Goal: Navigation & Orientation: Find specific page/section

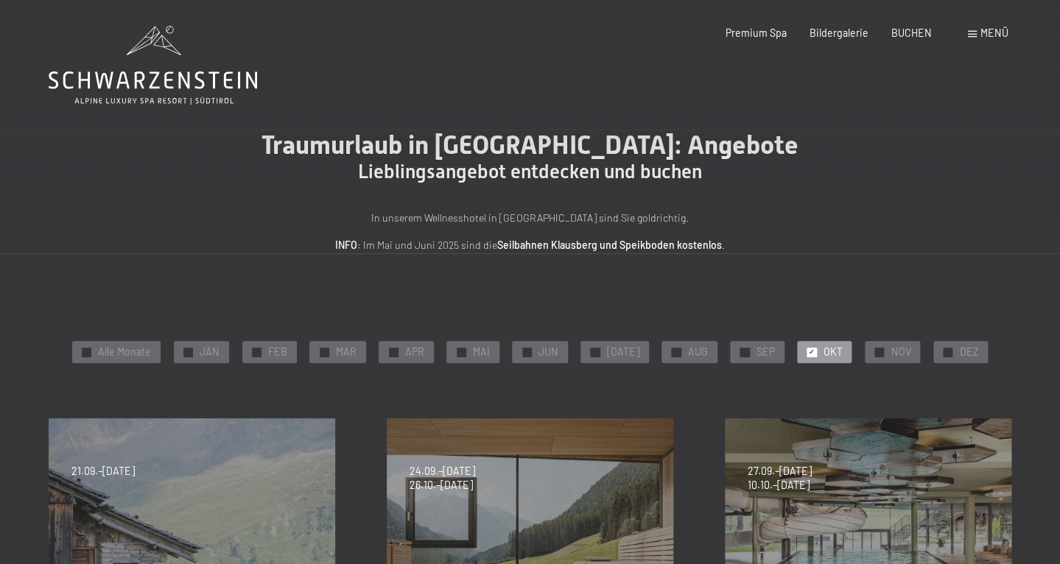
click at [215, 82] on icon at bounding box center [153, 80] width 208 height 18
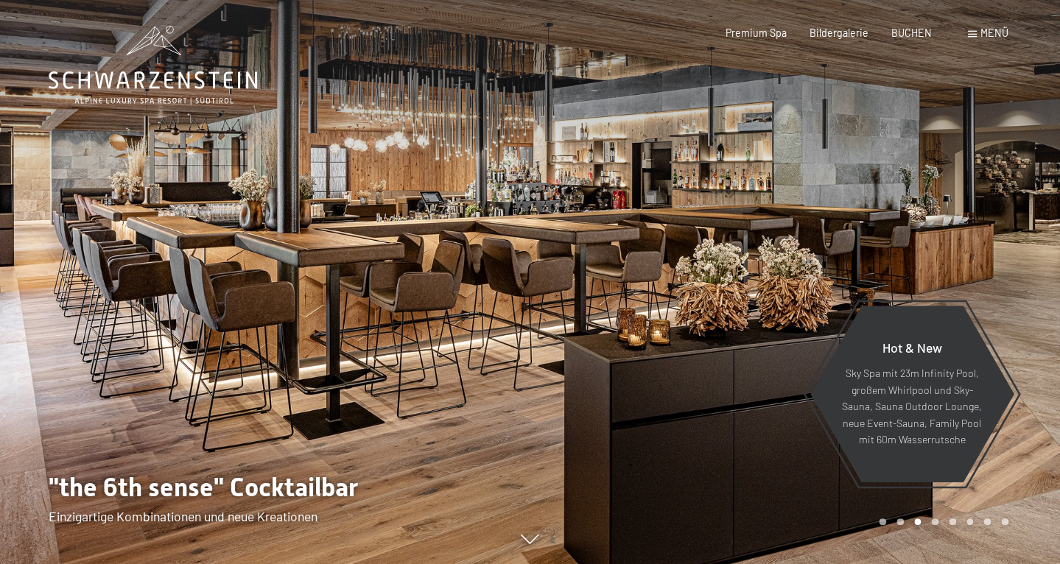
click at [864, 505] on div at bounding box center [795, 282] width 530 height 564
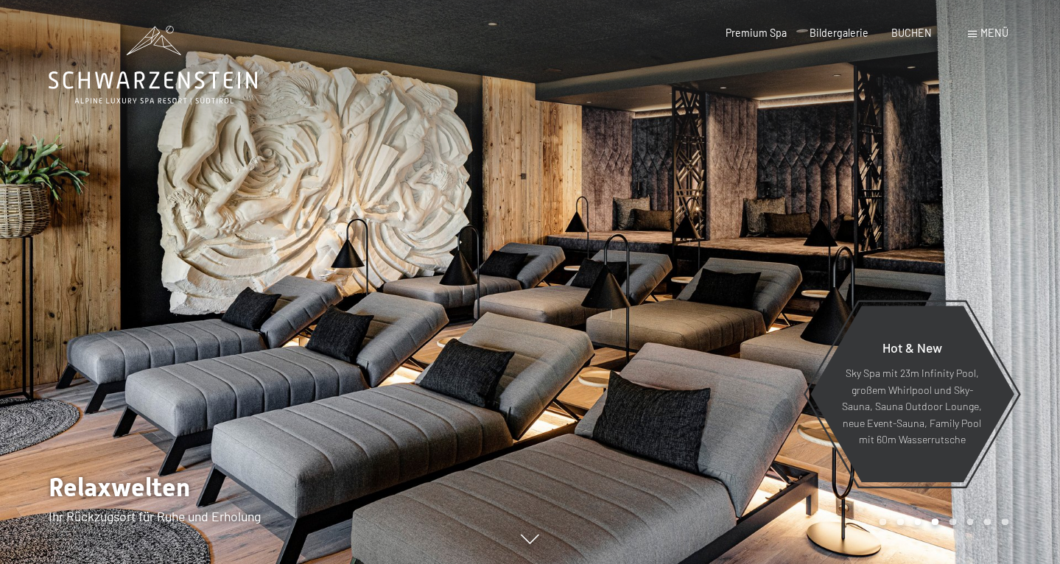
click at [863, 504] on div at bounding box center [795, 282] width 530 height 564
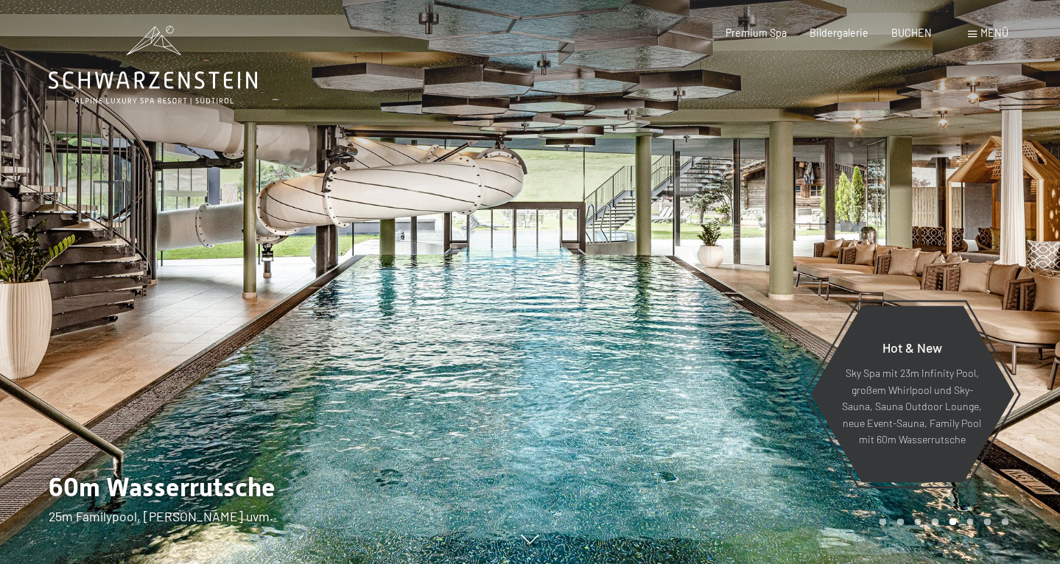
click at [520, 404] on div at bounding box center [265, 282] width 530 height 564
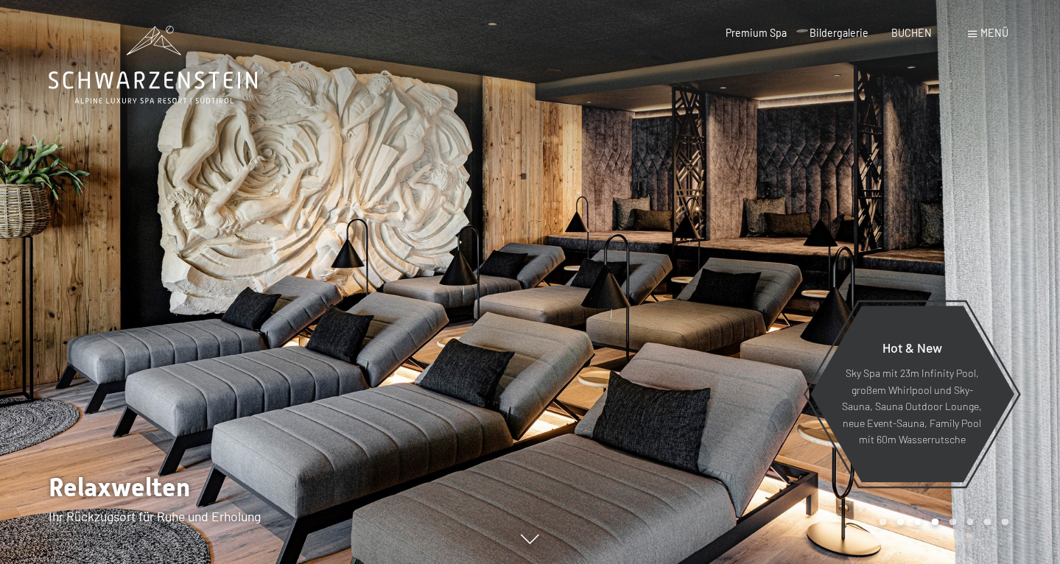
click at [520, 404] on div at bounding box center [265, 282] width 530 height 564
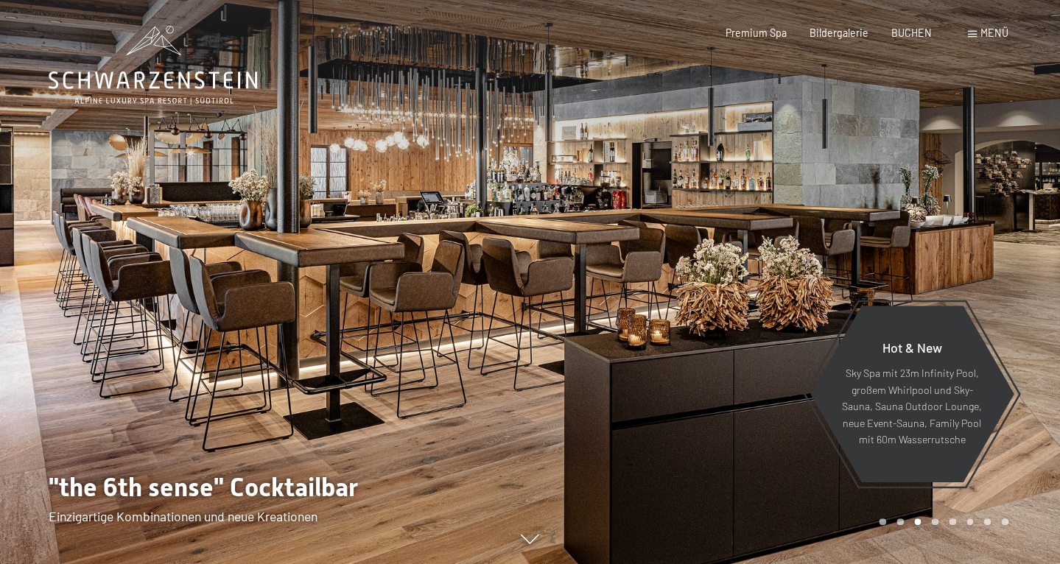
click at [520, 404] on div at bounding box center [265, 282] width 530 height 564
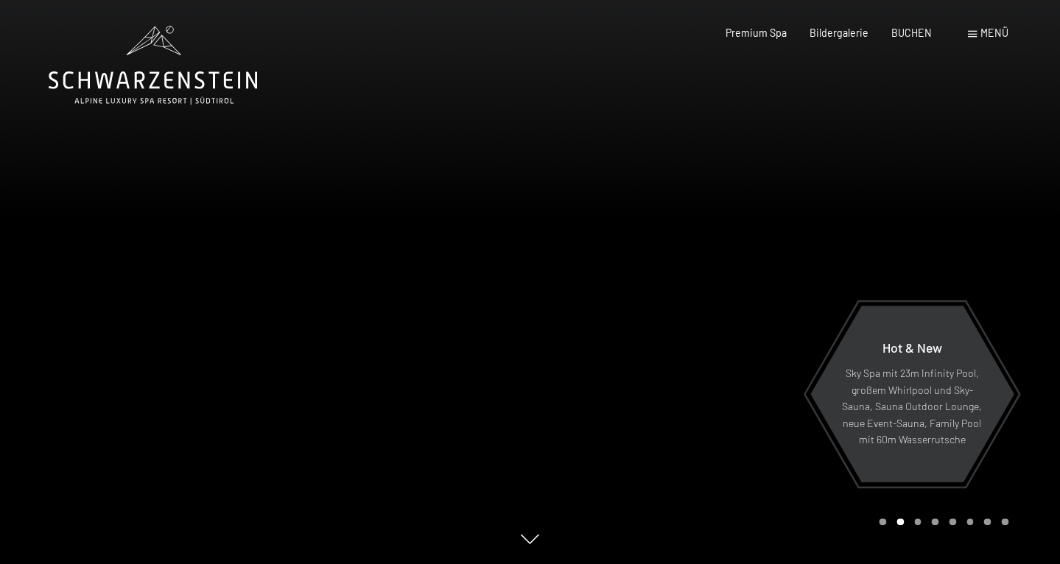
click at [520, 404] on div at bounding box center [265, 282] width 530 height 564
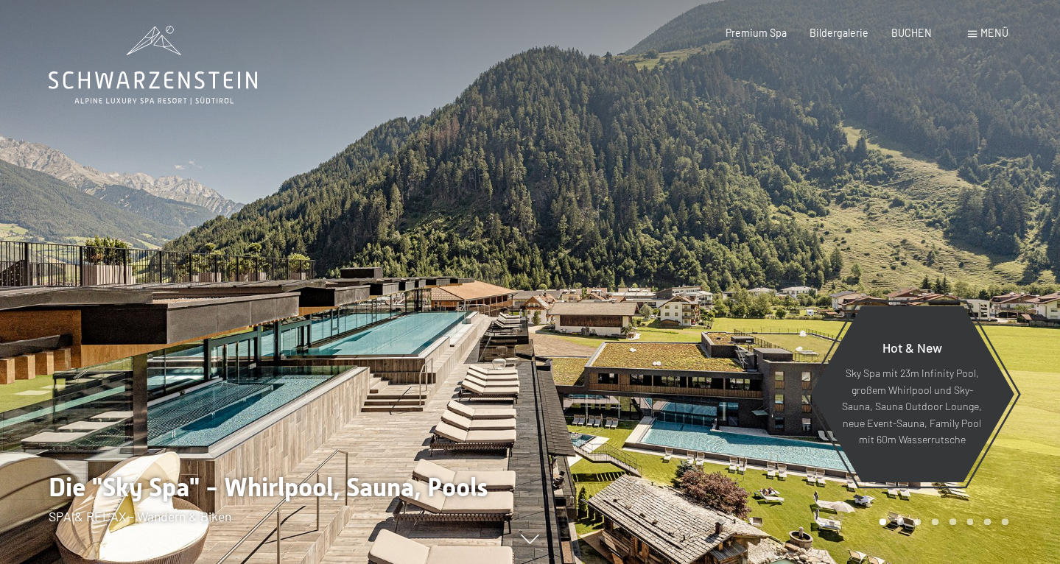
click at [520, 404] on div at bounding box center [265, 282] width 530 height 564
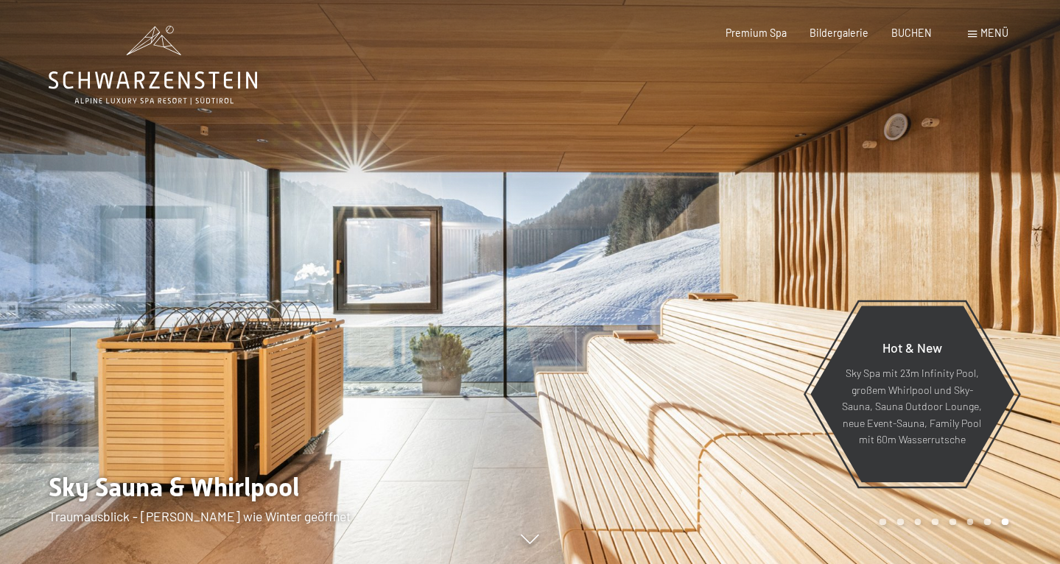
click at [520, 404] on div at bounding box center [265, 282] width 530 height 564
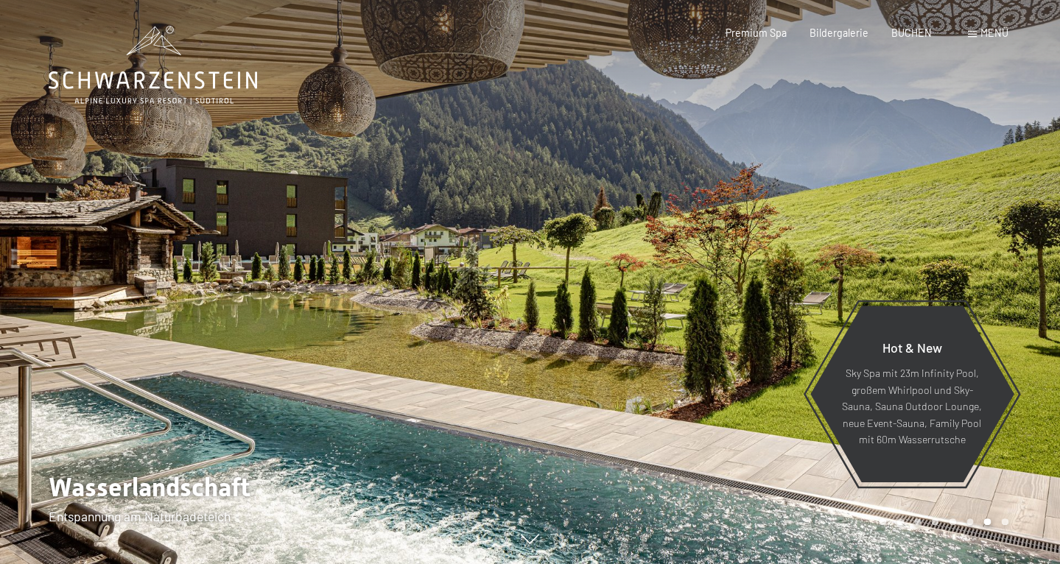
click at [520, 404] on div at bounding box center [265, 282] width 530 height 564
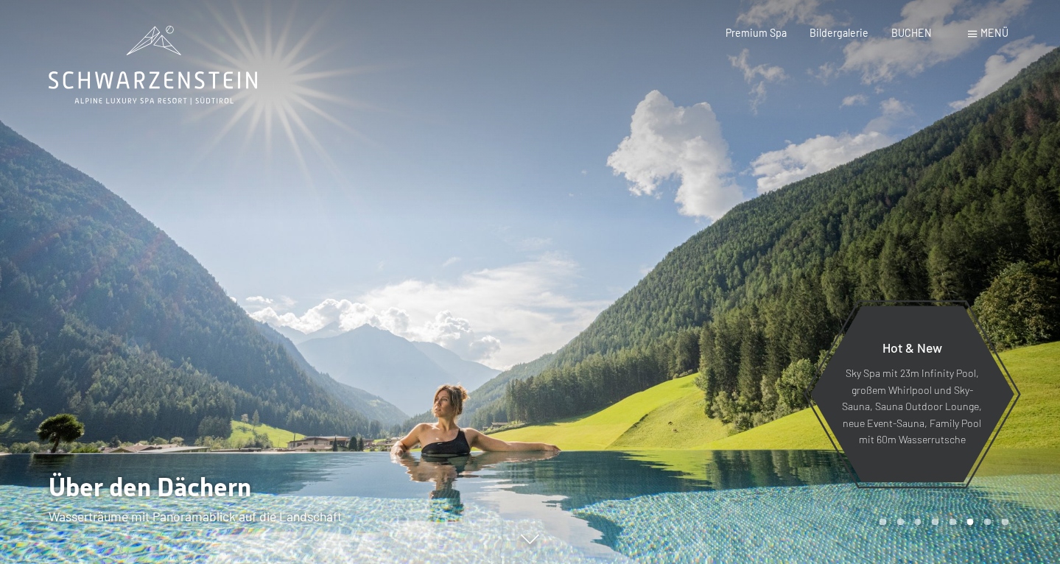
click at [520, 404] on div at bounding box center [265, 282] width 530 height 564
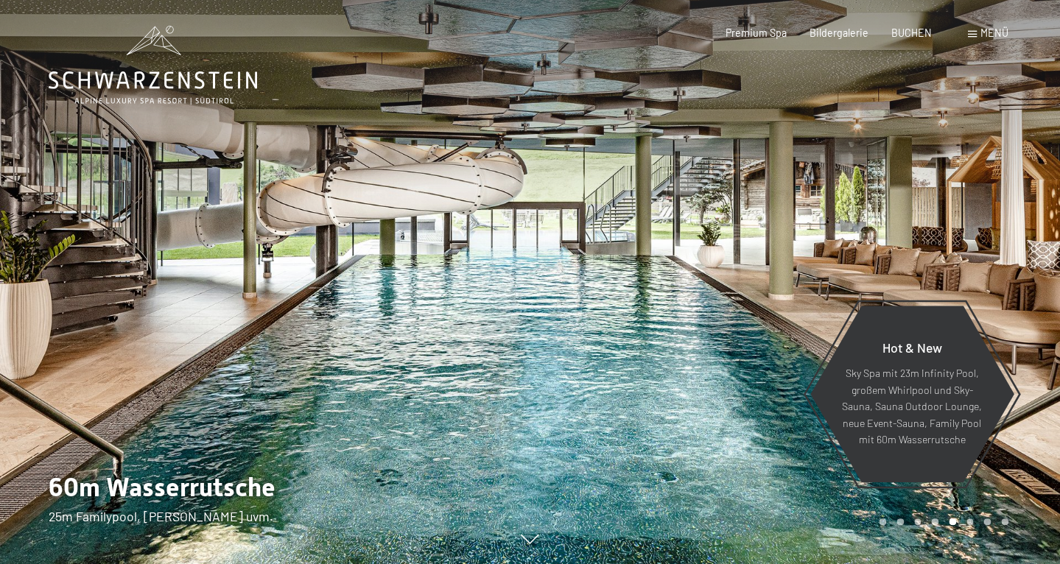
click at [520, 404] on div at bounding box center [265, 282] width 530 height 564
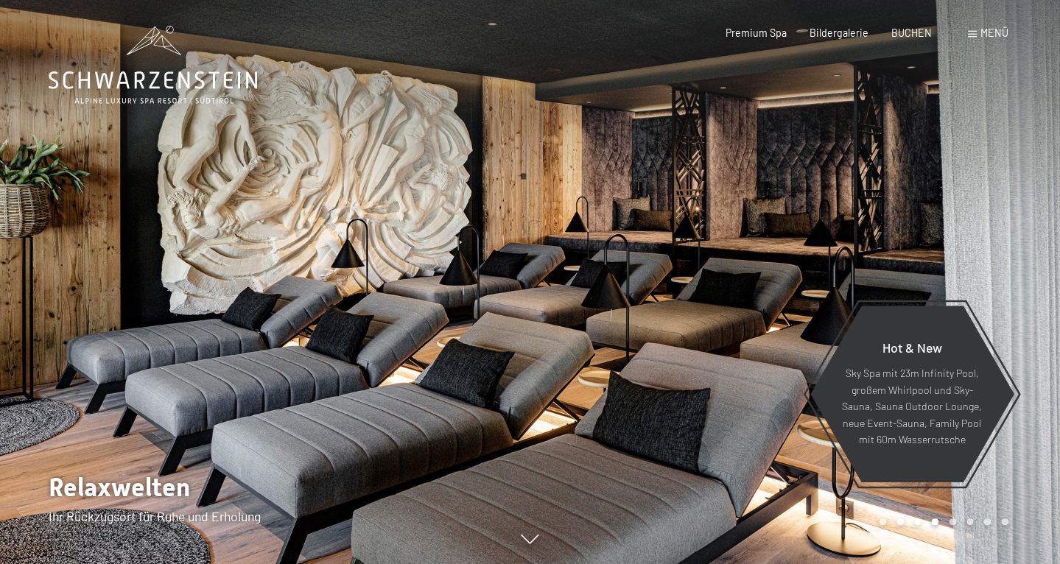
click at [520, 404] on div at bounding box center [265, 282] width 530 height 564
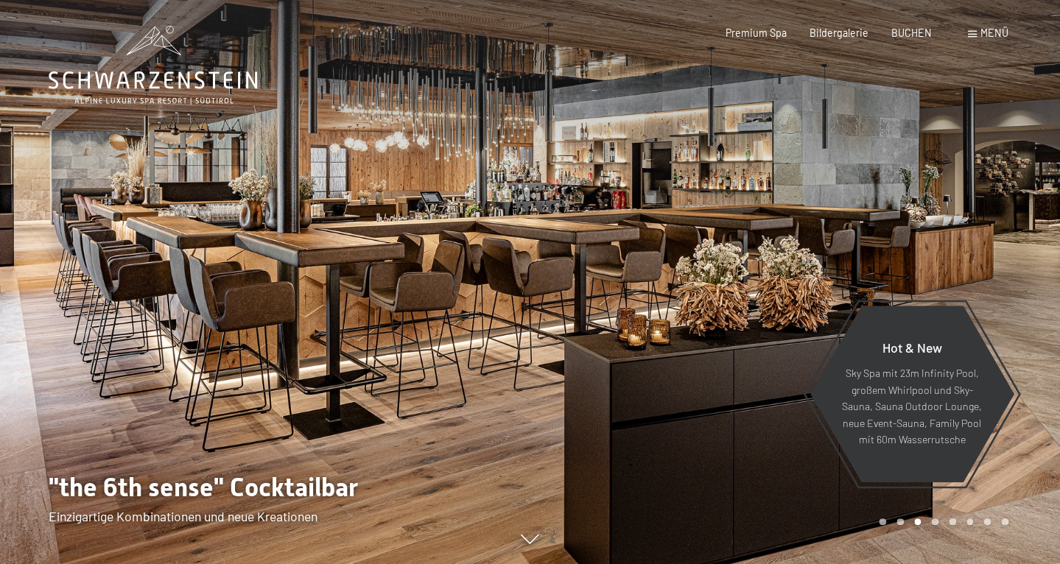
click at [520, 404] on div at bounding box center [265, 282] width 530 height 564
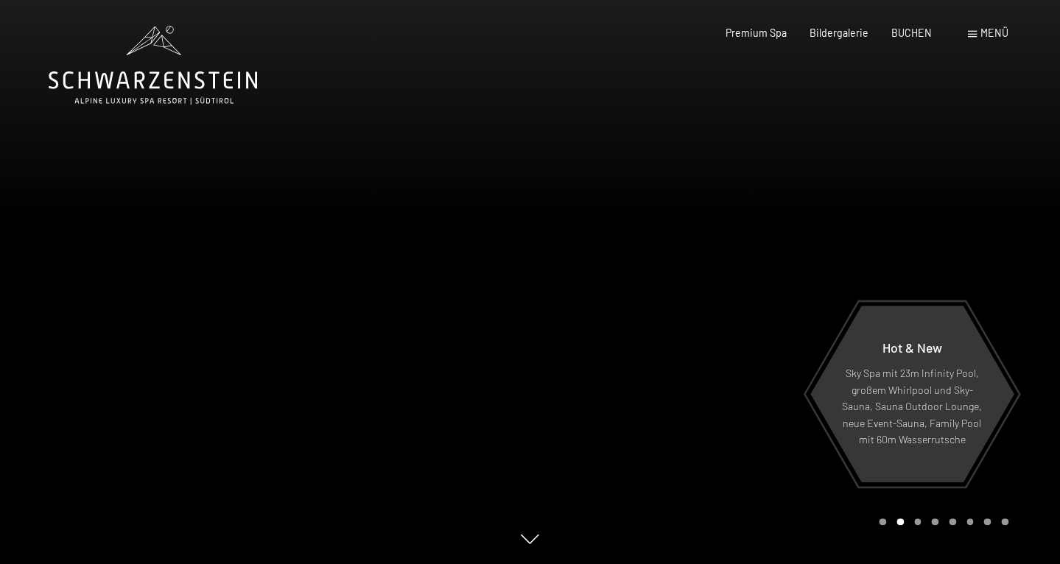
click at [520, 404] on div at bounding box center [265, 282] width 530 height 564
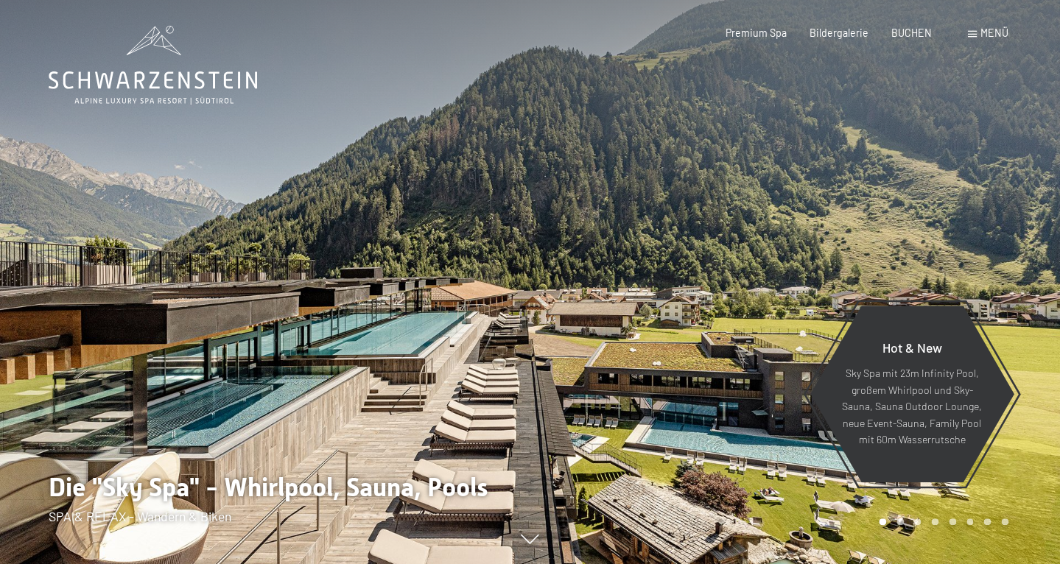
click at [520, 404] on div at bounding box center [265, 282] width 530 height 564
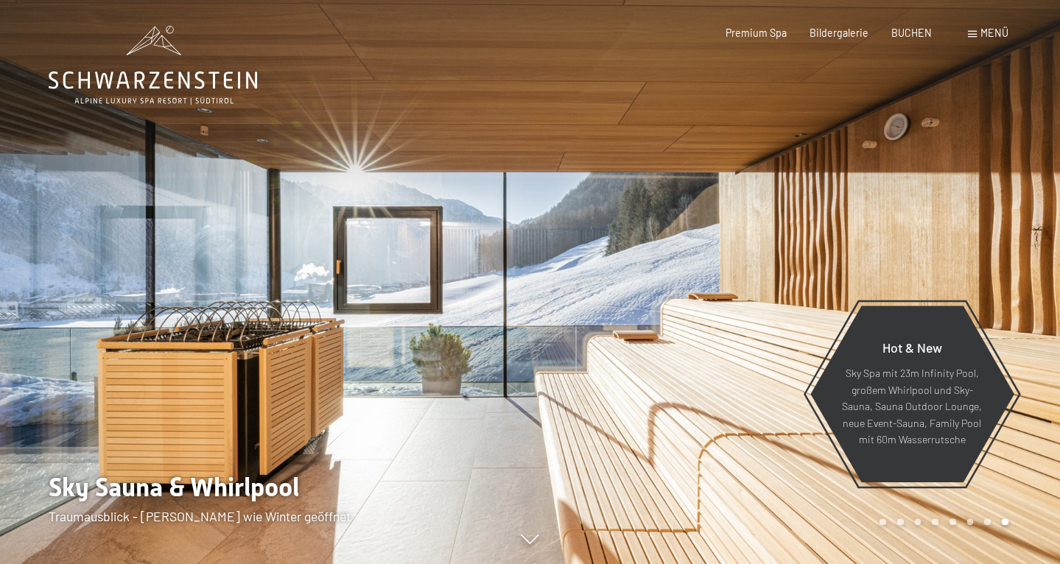
click at [787, 484] on div at bounding box center [795, 282] width 530 height 564
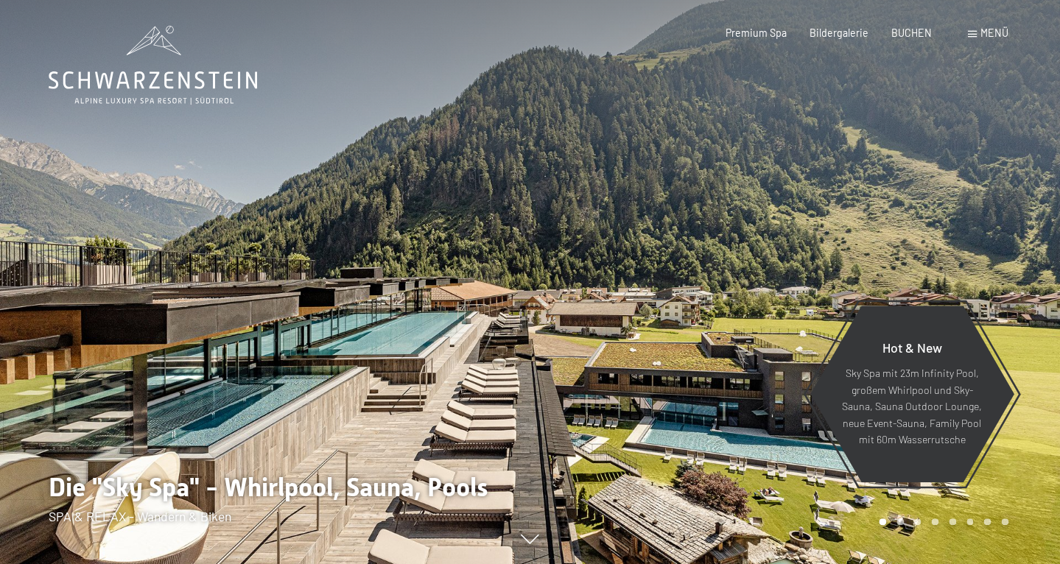
click at [296, 415] on div at bounding box center [265, 282] width 530 height 564
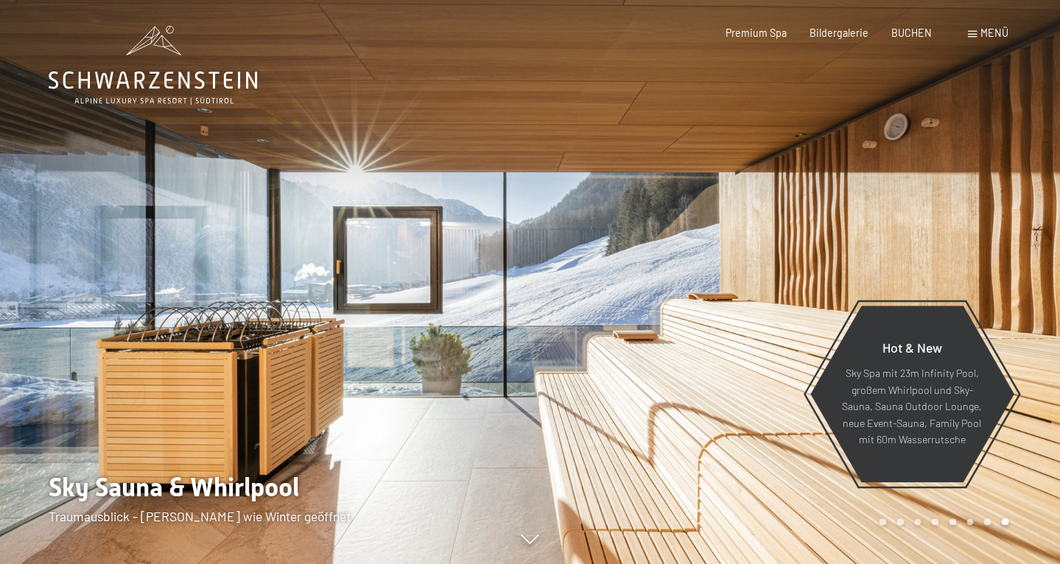
click at [296, 402] on div at bounding box center [265, 282] width 530 height 564
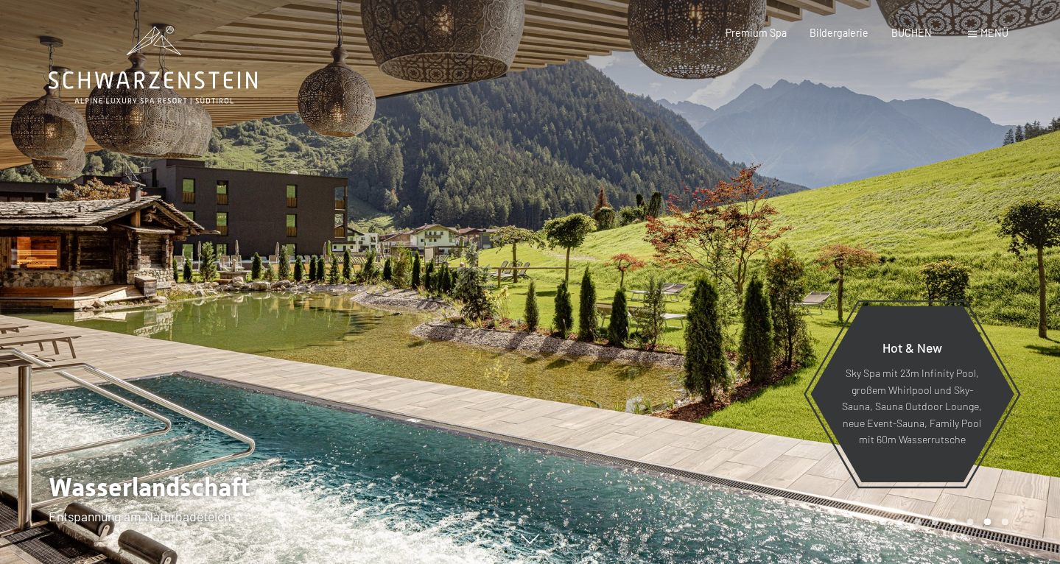
click at [317, 396] on div at bounding box center [265, 282] width 530 height 564
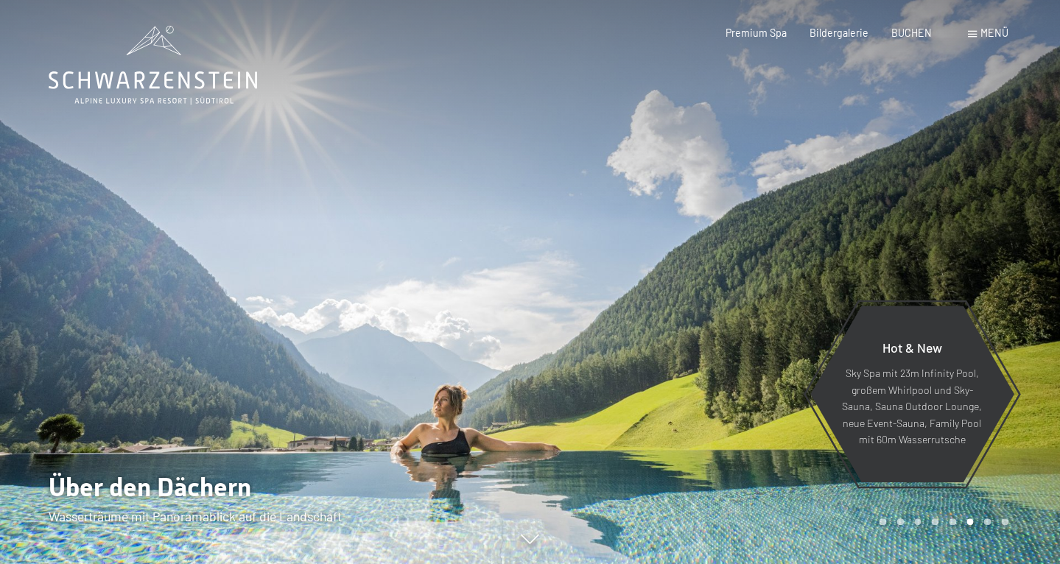
click at [320, 395] on div at bounding box center [265, 282] width 530 height 564
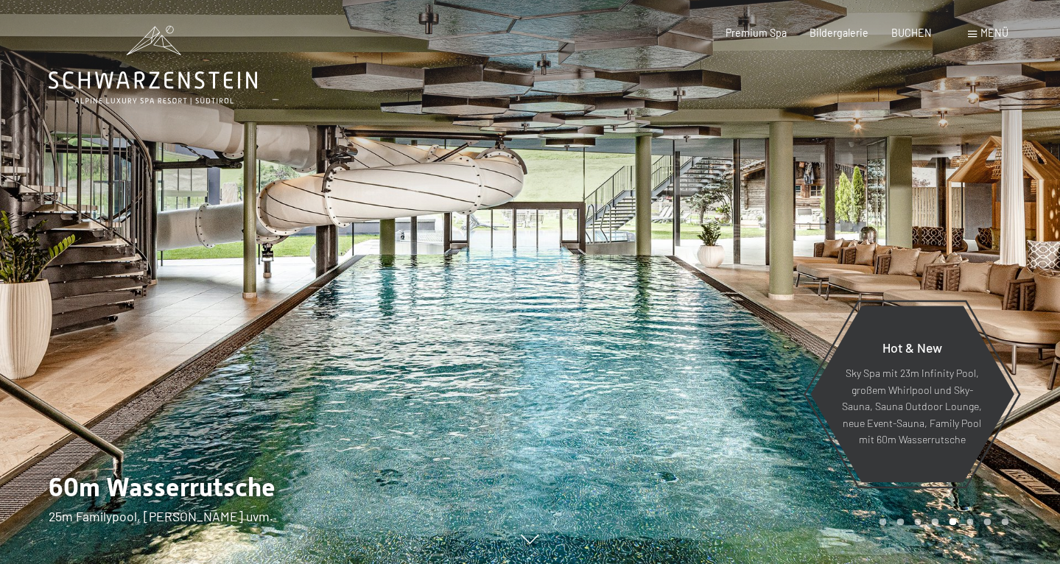
click at [320, 395] on div at bounding box center [265, 282] width 530 height 564
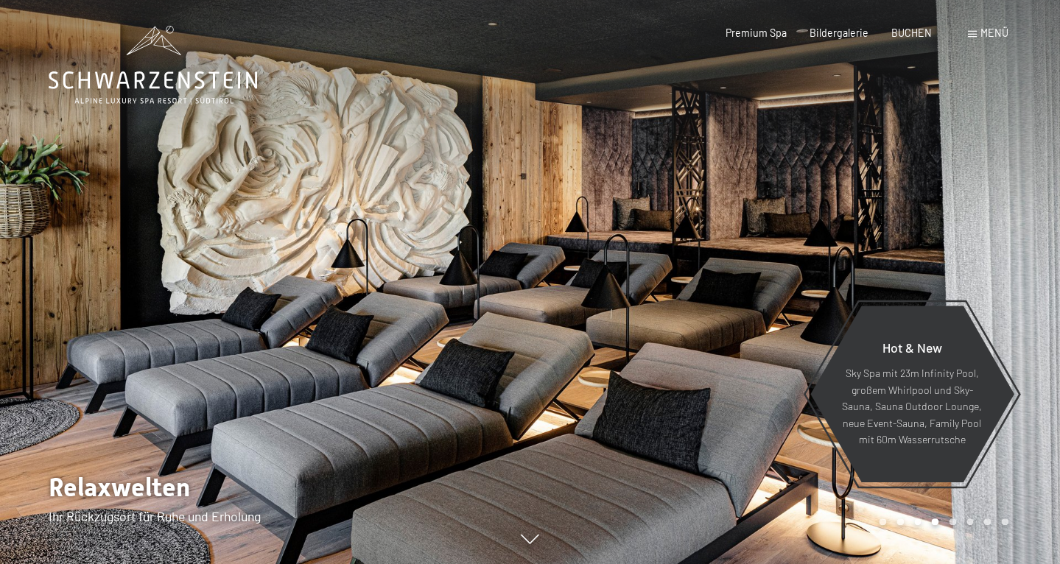
click at [320, 395] on div at bounding box center [265, 282] width 530 height 564
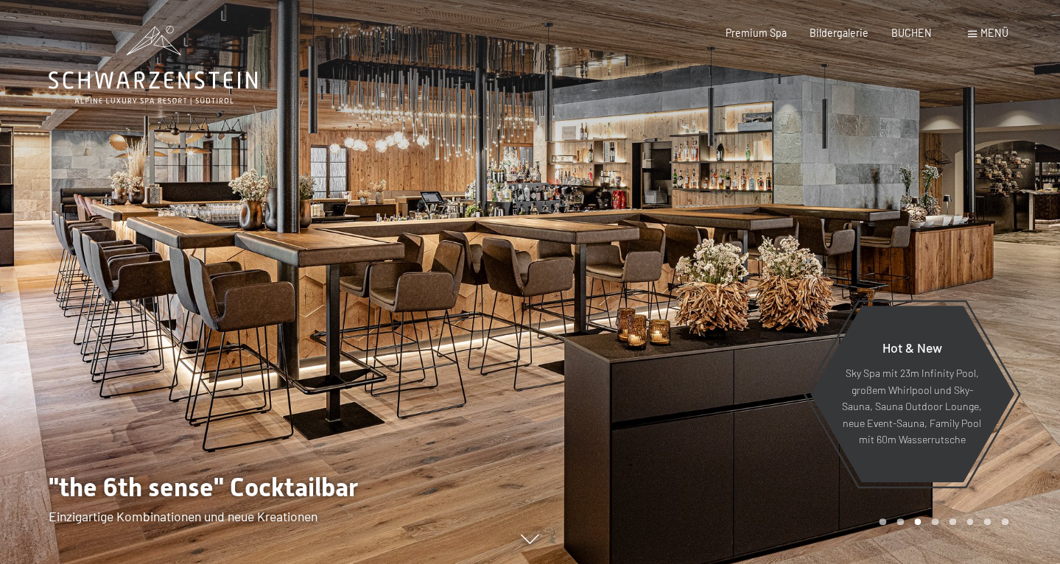
click at [320, 395] on div at bounding box center [265, 282] width 530 height 564
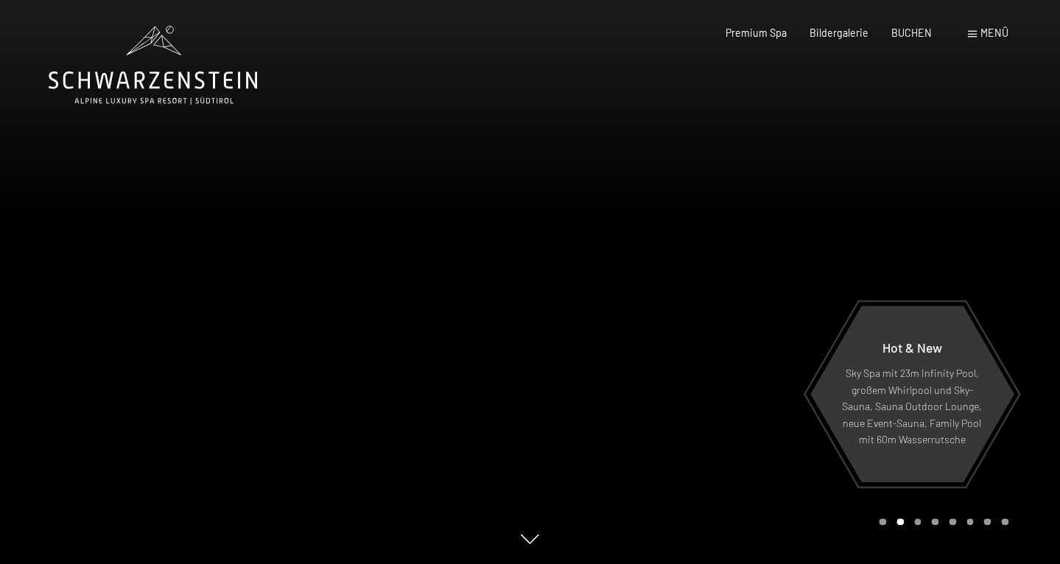
click at [320, 395] on div at bounding box center [265, 282] width 530 height 564
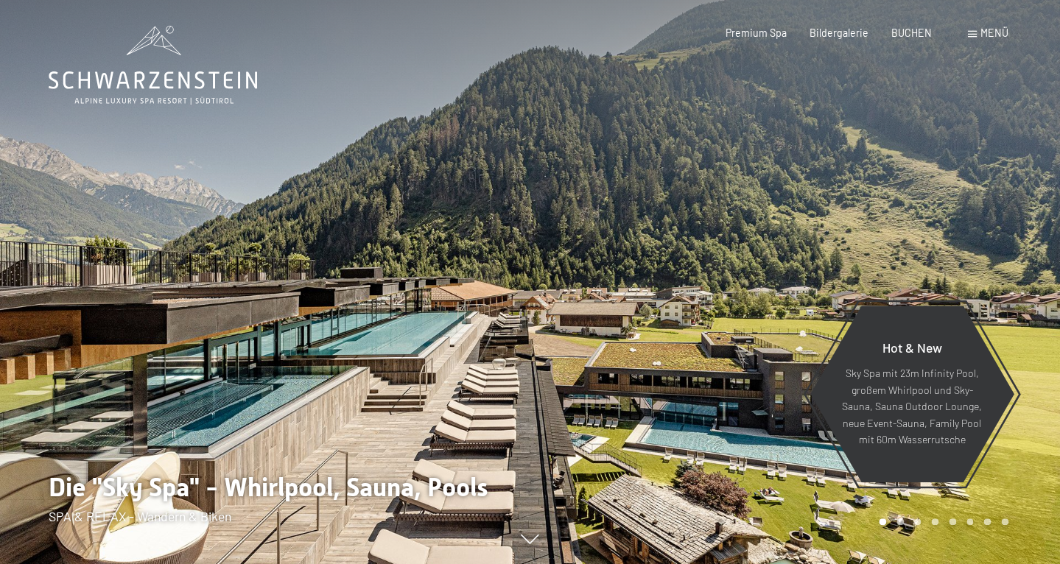
click at [320, 396] on div at bounding box center [265, 282] width 530 height 564
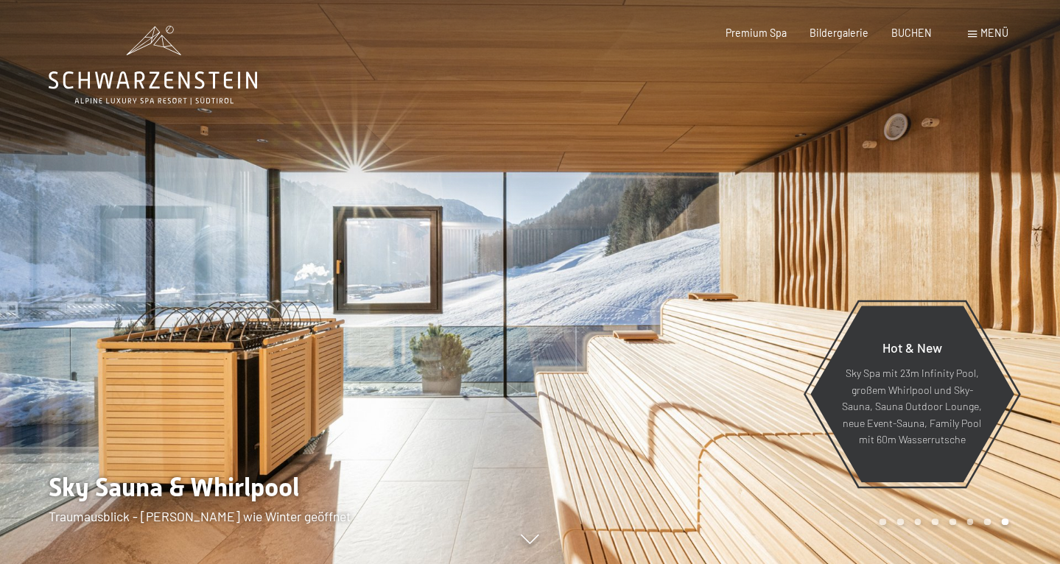
click at [318, 394] on div at bounding box center [265, 282] width 530 height 564
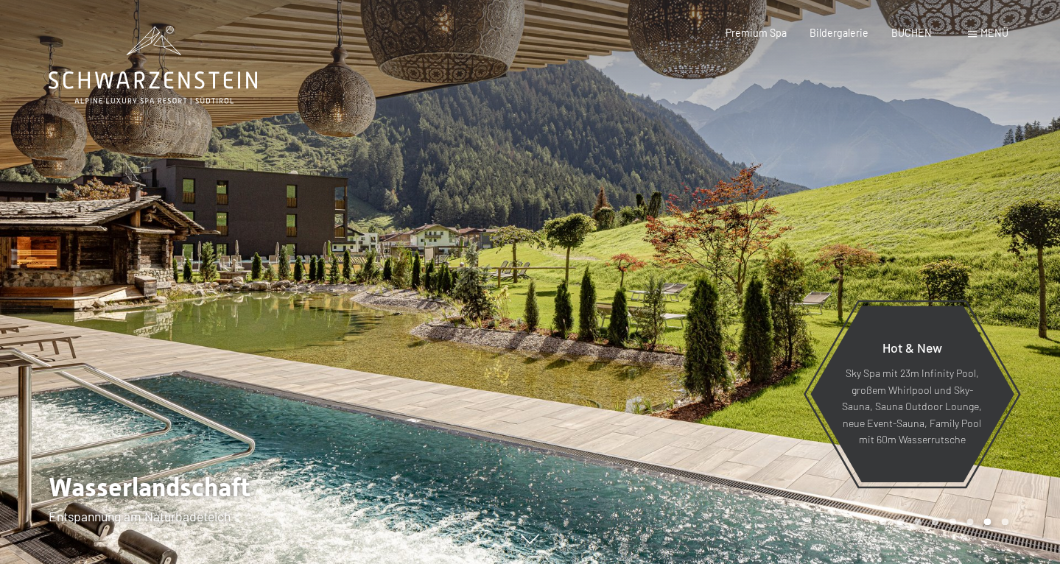
click at [317, 394] on div at bounding box center [265, 282] width 530 height 564
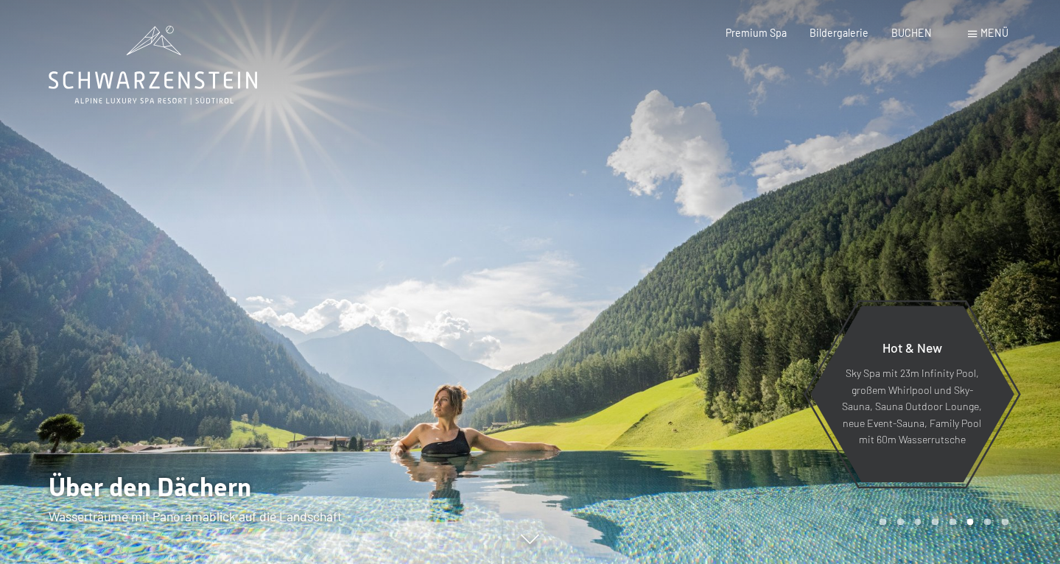
click at [317, 395] on div at bounding box center [265, 282] width 530 height 564
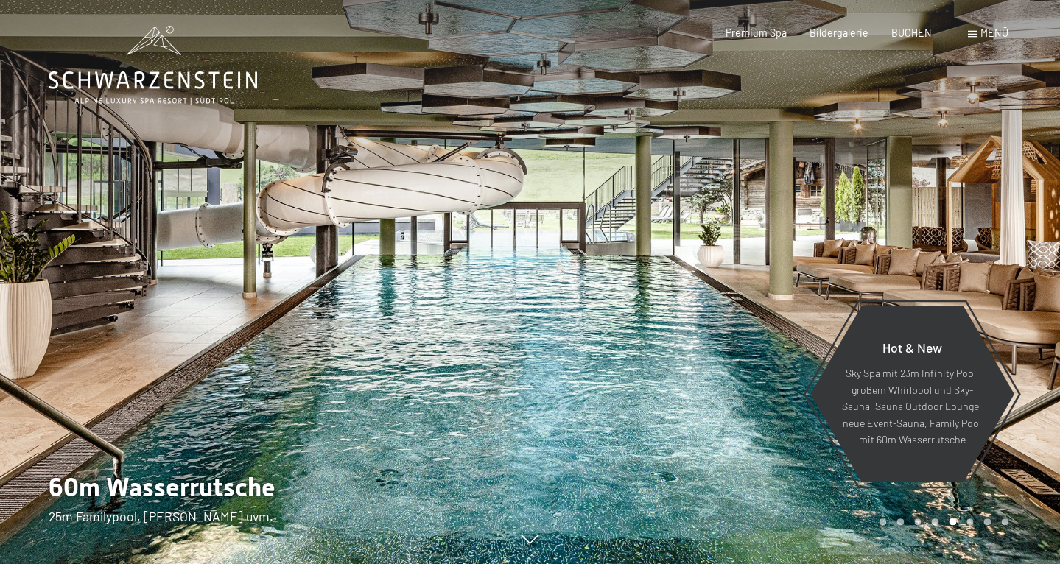
click at [317, 395] on div at bounding box center [265, 282] width 530 height 564
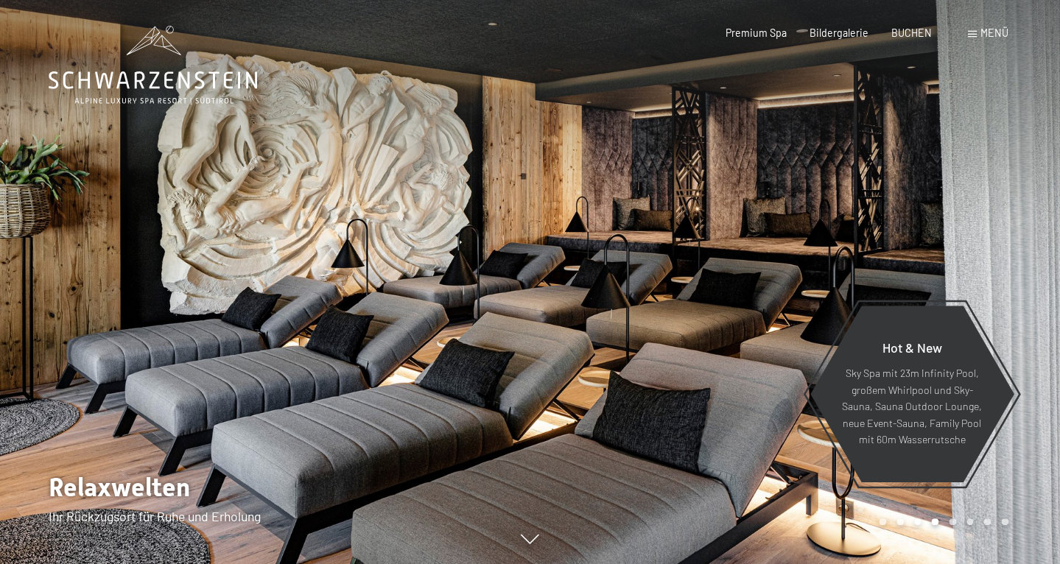
click at [317, 395] on div at bounding box center [265, 282] width 530 height 564
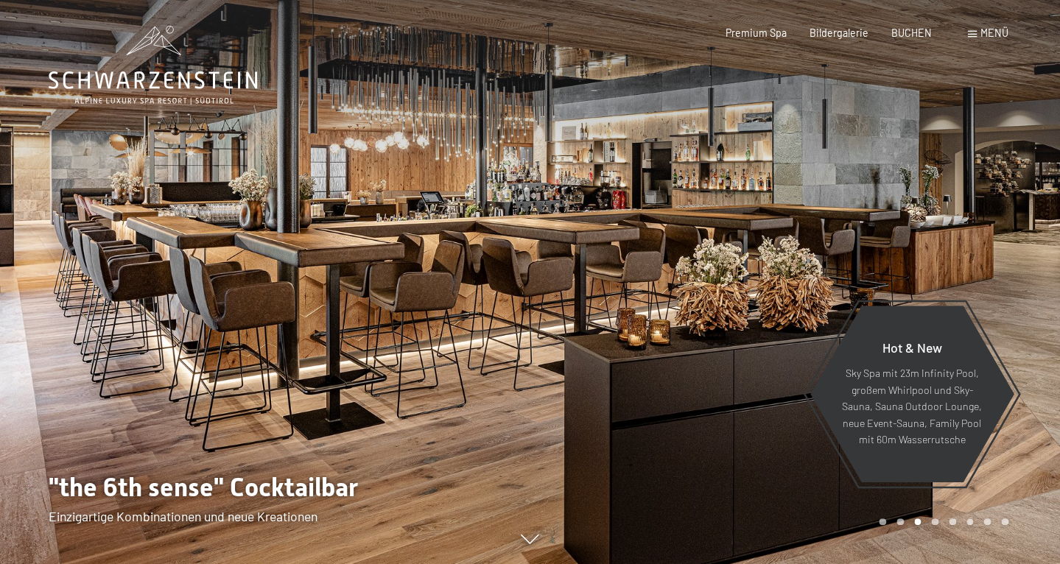
click at [317, 395] on div at bounding box center [265, 282] width 530 height 564
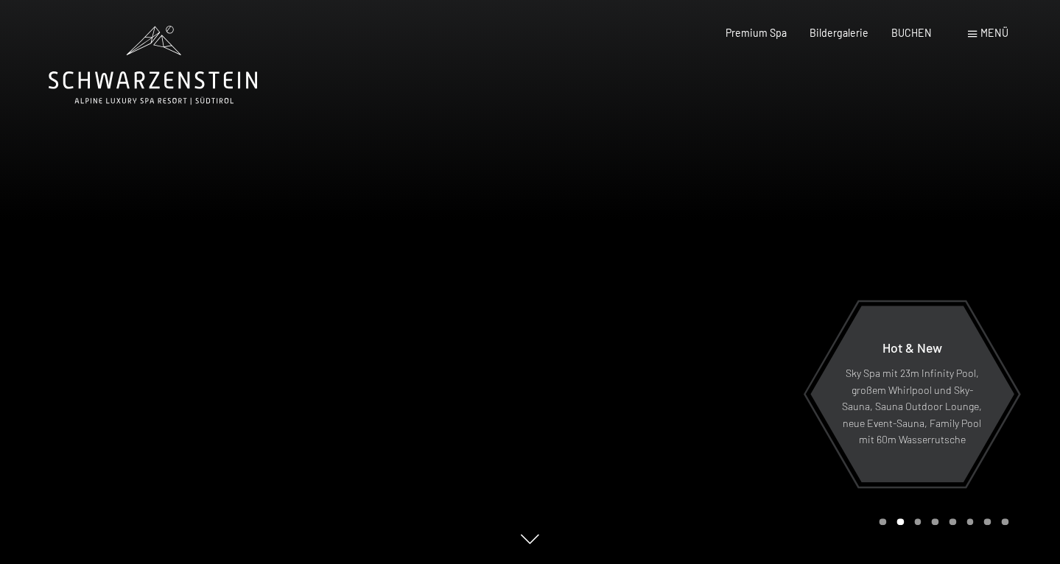
click at [317, 395] on div at bounding box center [265, 282] width 530 height 564
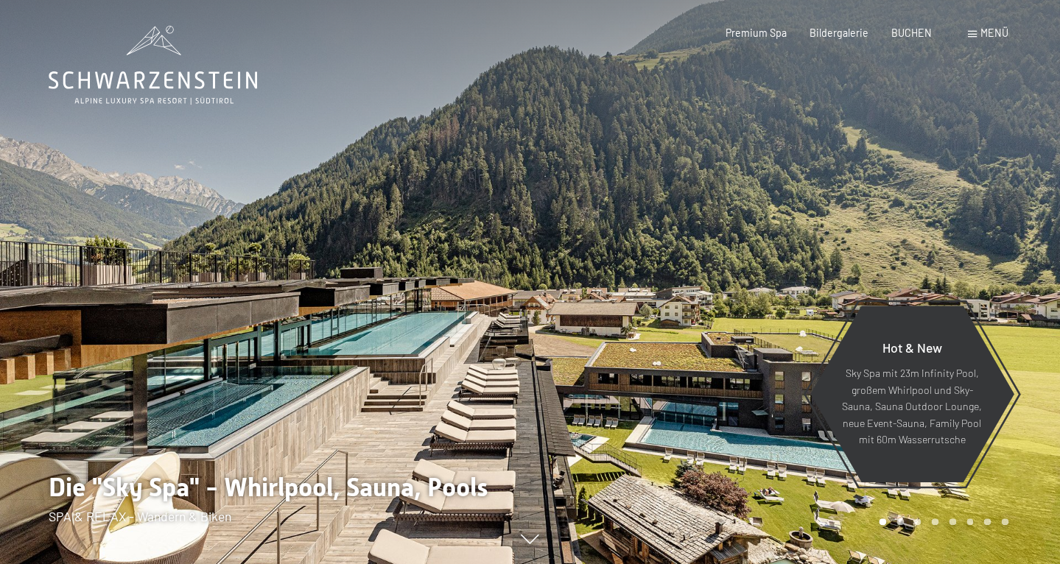
click at [317, 395] on div at bounding box center [265, 282] width 530 height 564
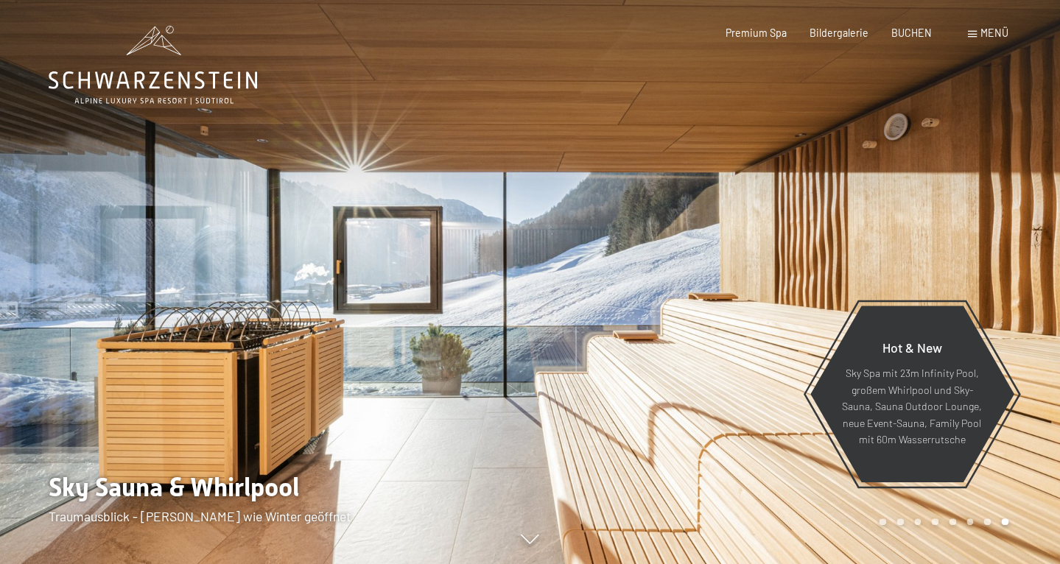
click at [317, 395] on div at bounding box center [265, 282] width 530 height 564
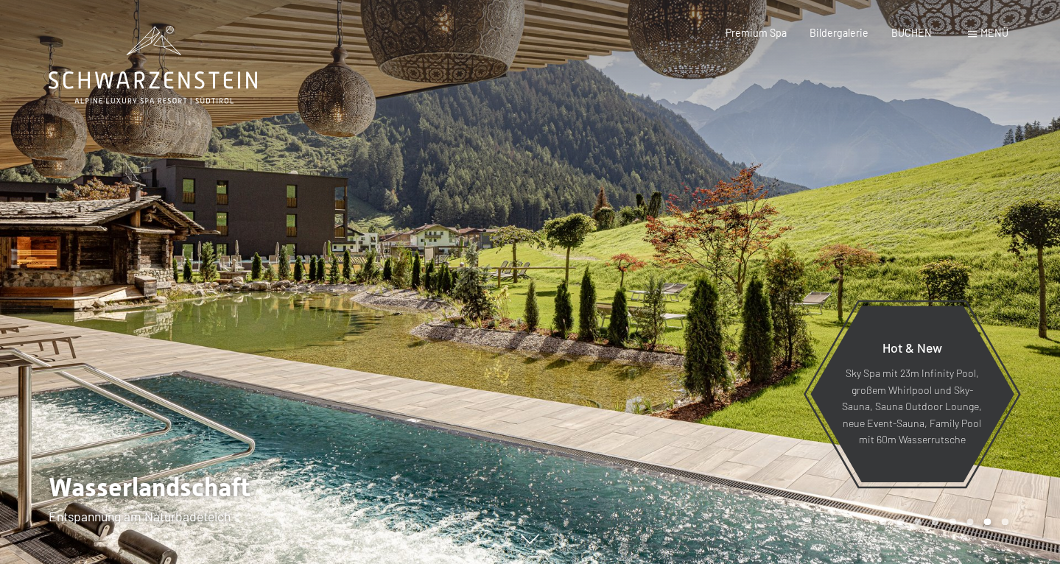
click at [317, 395] on div at bounding box center [265, 282] width 530 height 564
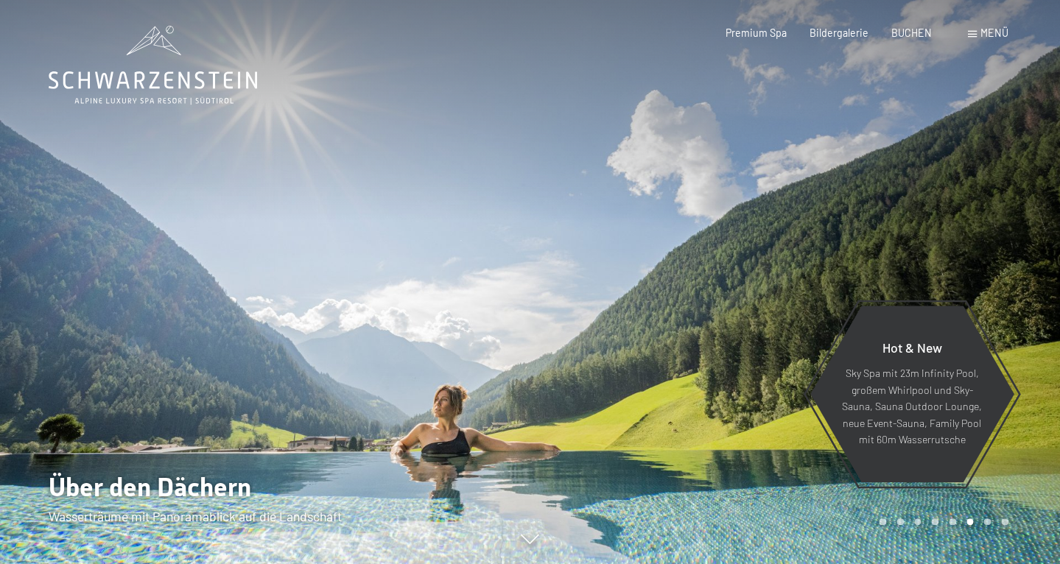
click at [246, 418] on div at bounding box center [265, 282] width 530 height 564
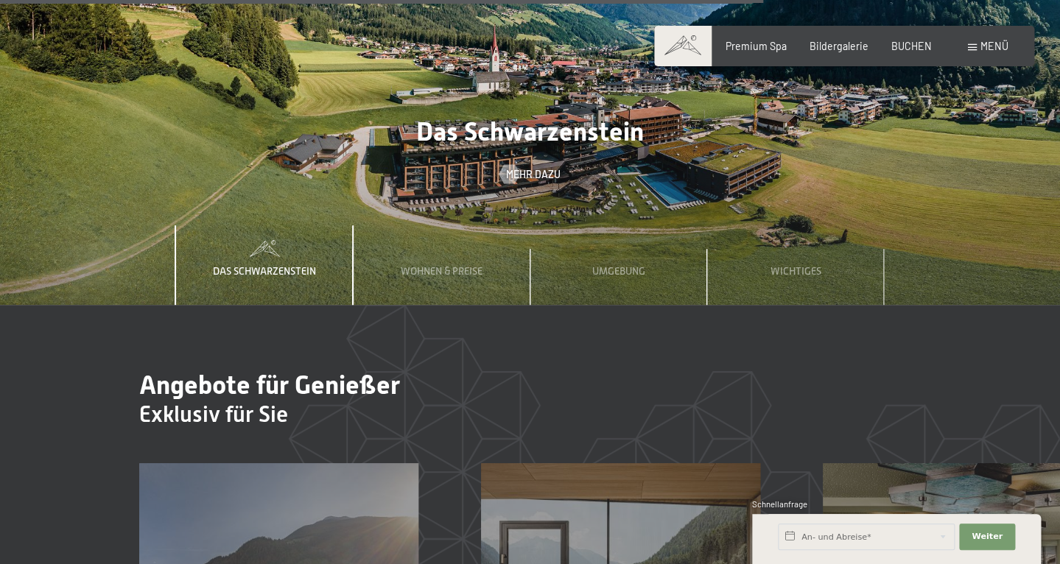
scroll to position [4438, 0]
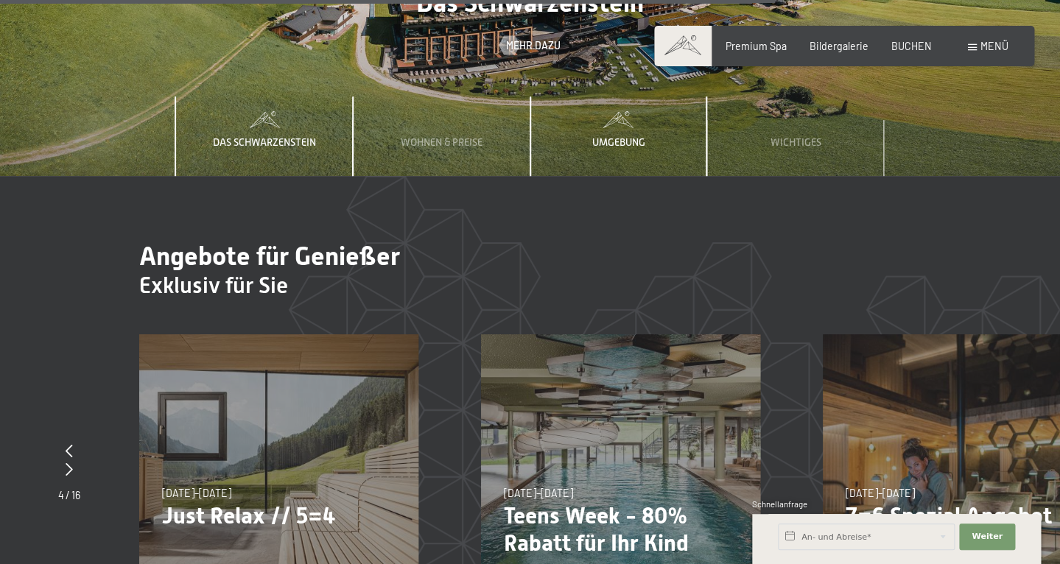
click at [603, 99] on div "Umgebung" at bounding box center [618, 136] width 72 height 80
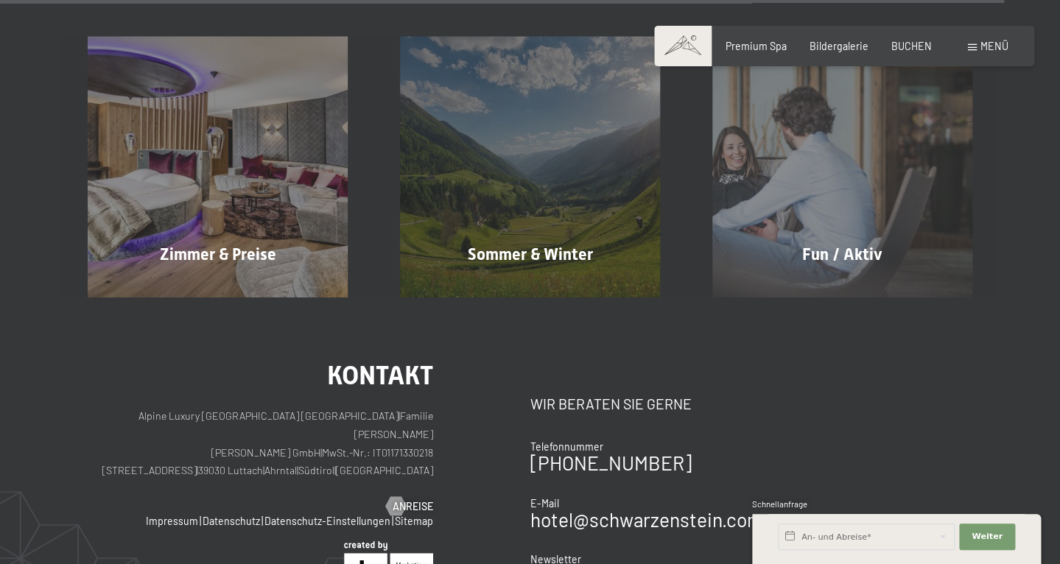
scroll to position [5811, 0]
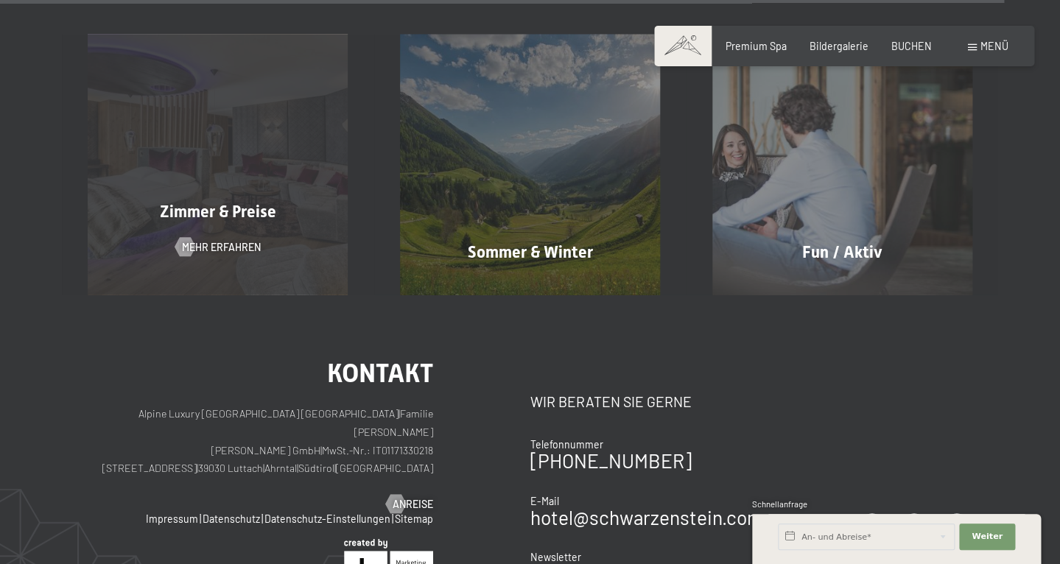
click at [276, 156] on div "Zimmer & Preise Mehr erfahren" at bounding box center [218, 165] width 312 height 260
